Goal: Task Accomplishment & Management: Manage account settings

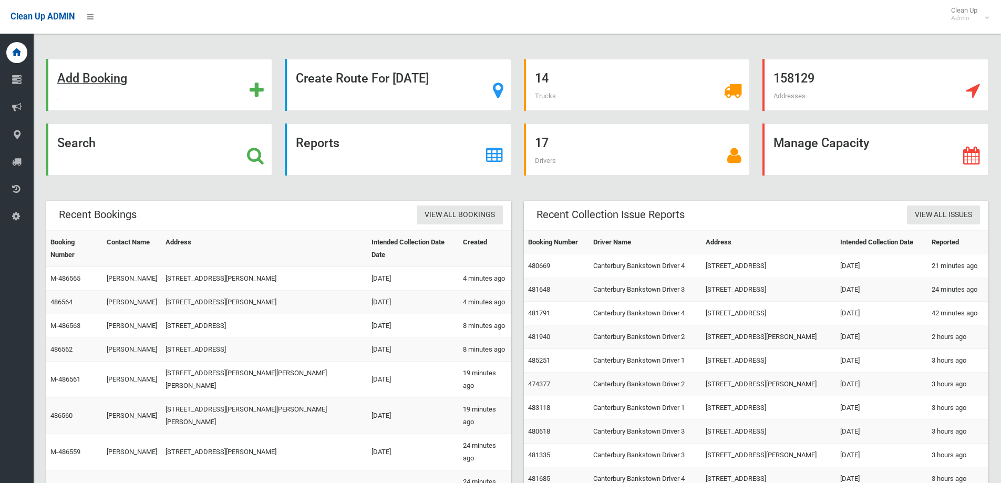
click at [115, 81] on strong "Add Booking" at bounding box center [92, 78] width 70 height 15
click at [80, 141] on strong "Search" at bounding box center [76, 143] width 38 height 15
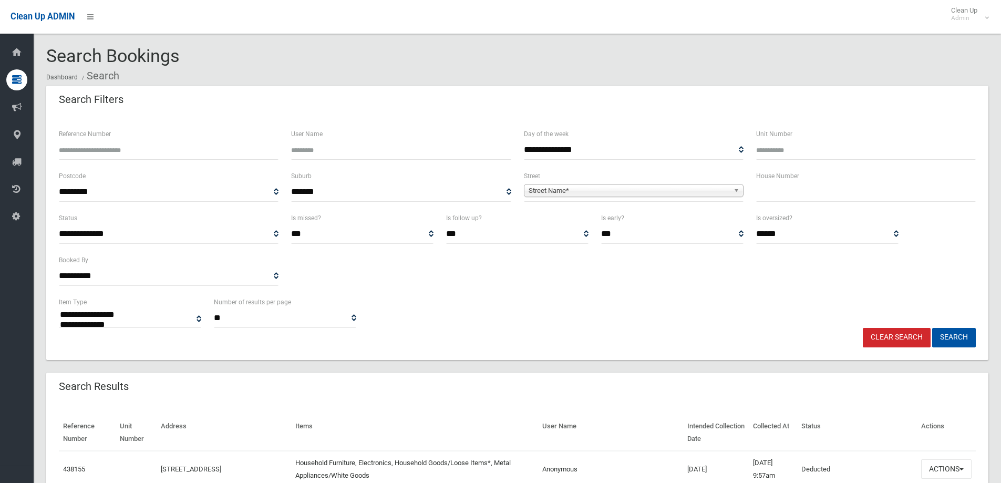
select select
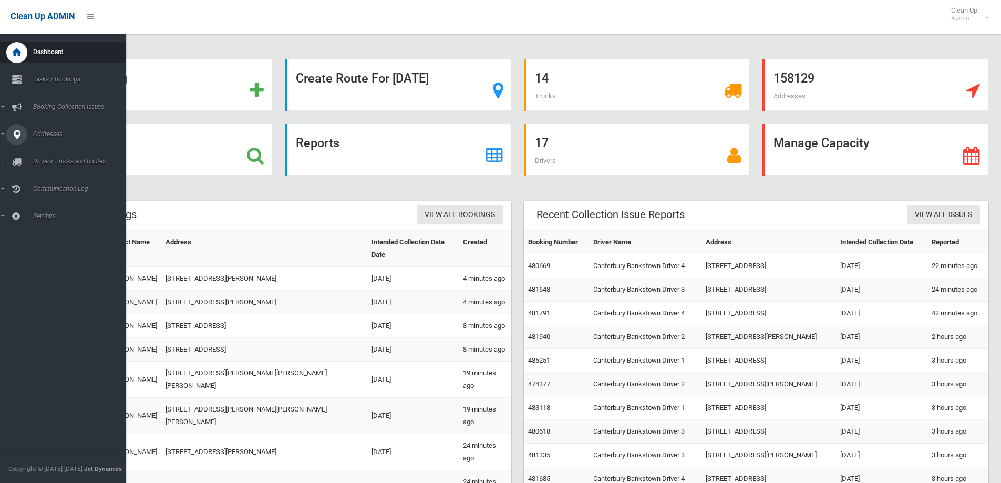
click at [45, 131] on span "Addresses" at bounding box center [82, 133] width 104 height 7
click at [52, 153] on span "All Addresses" at bounding box center [77, 152] width 95 height 7
